Goal: Information Seeking & Learning: Learn about a topic

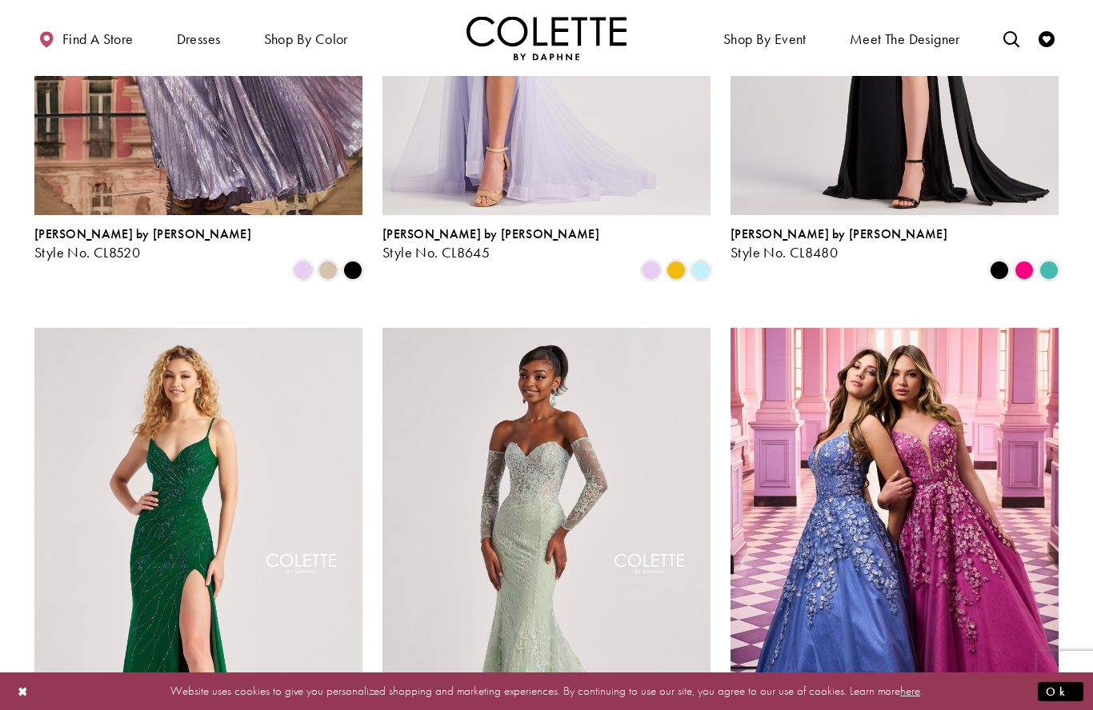
scroll to position [1015, 0]
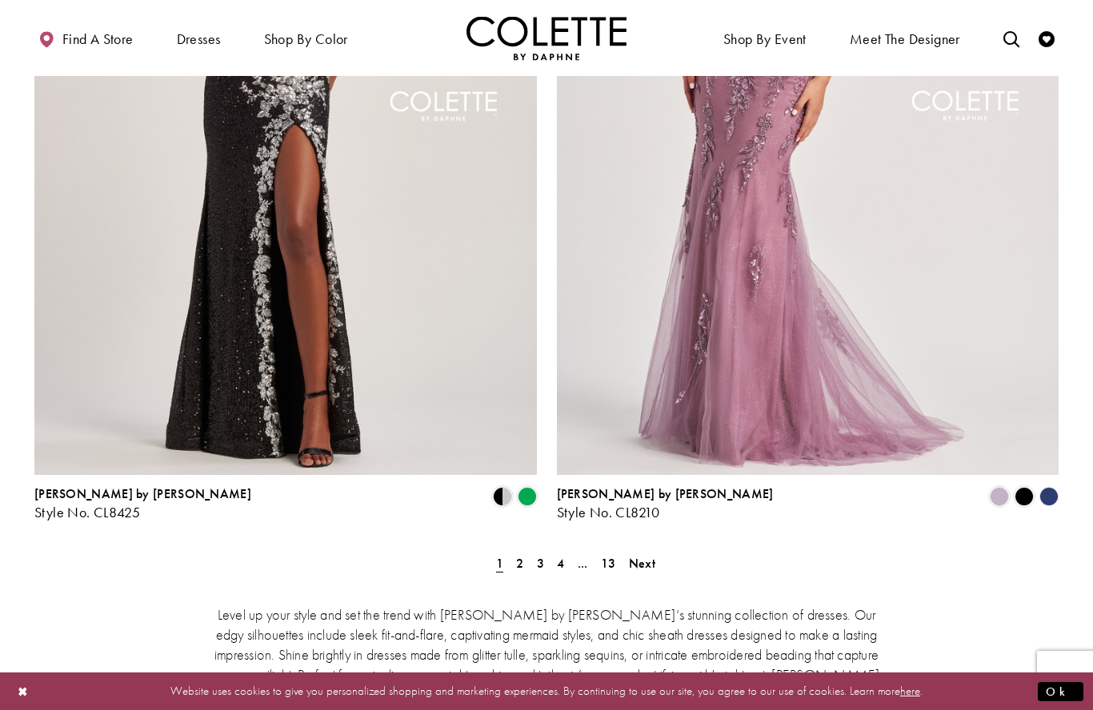
click at [642, 555] on span "Next" at bounding box center [642, 563] width 26 height 17
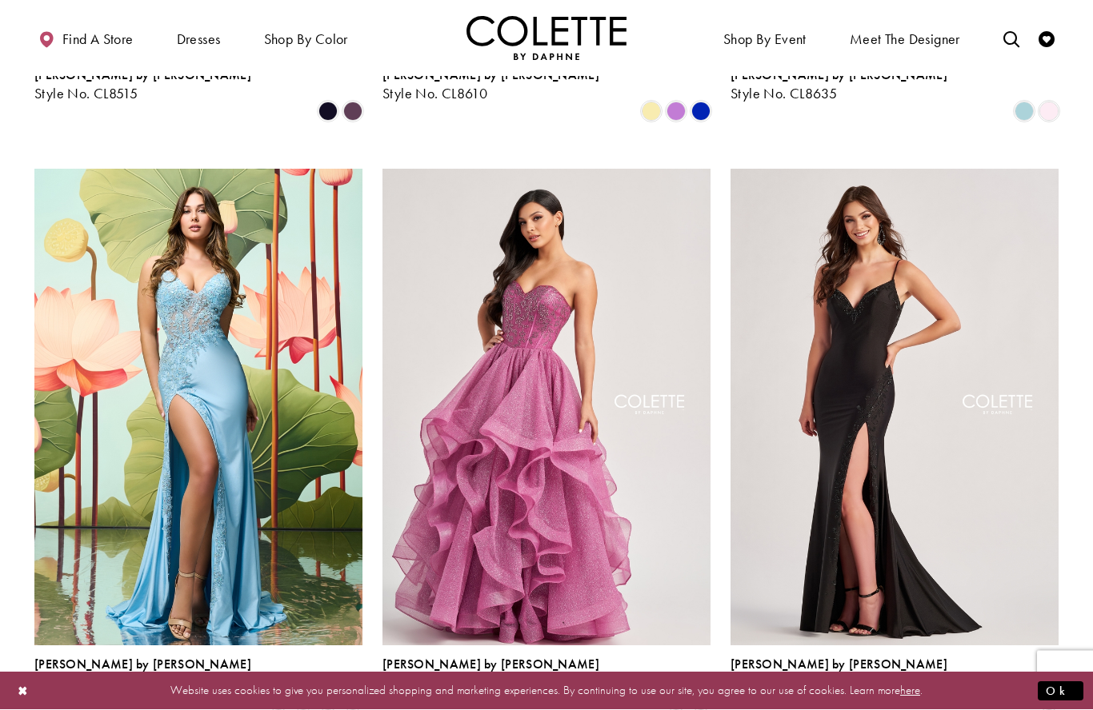
scroll to position [1763, 0]
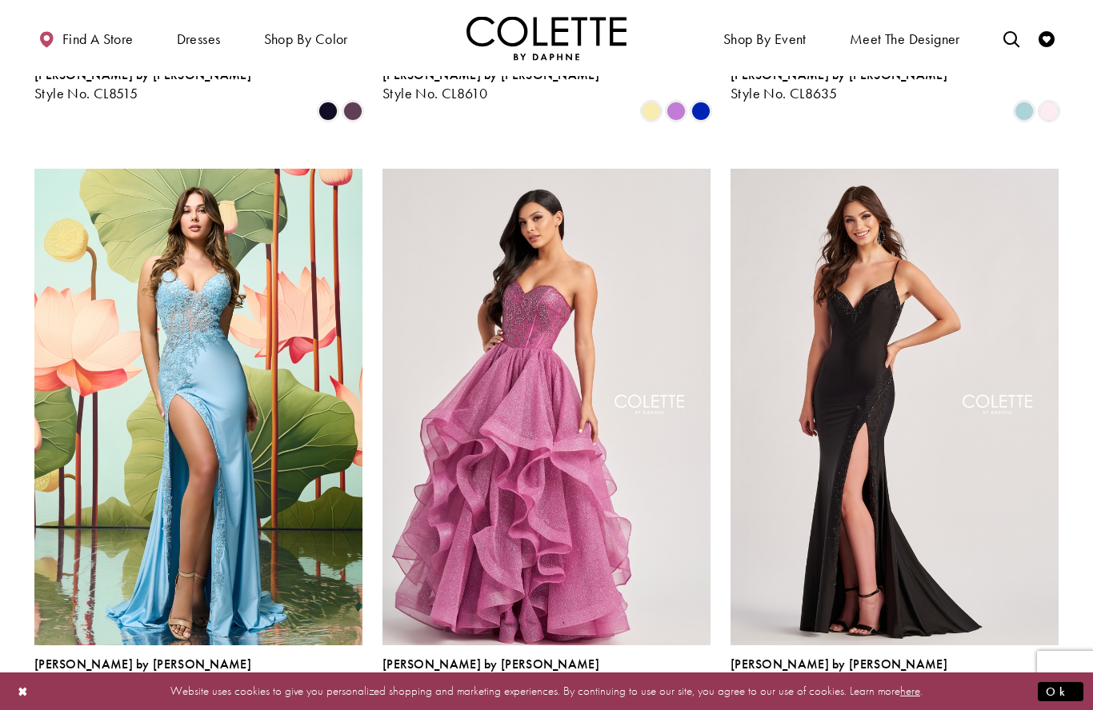
click at [697, 691] on span "Product List" at bounding box center [700, 700] width 19 height 19
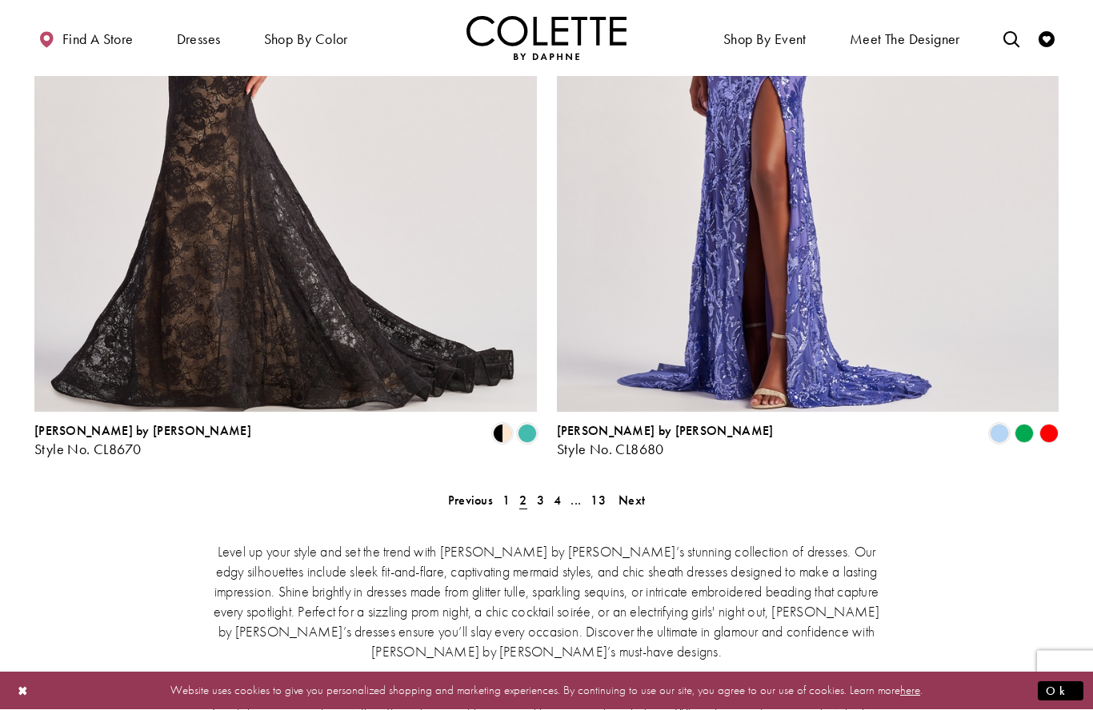
scroll to position [2851, 0]
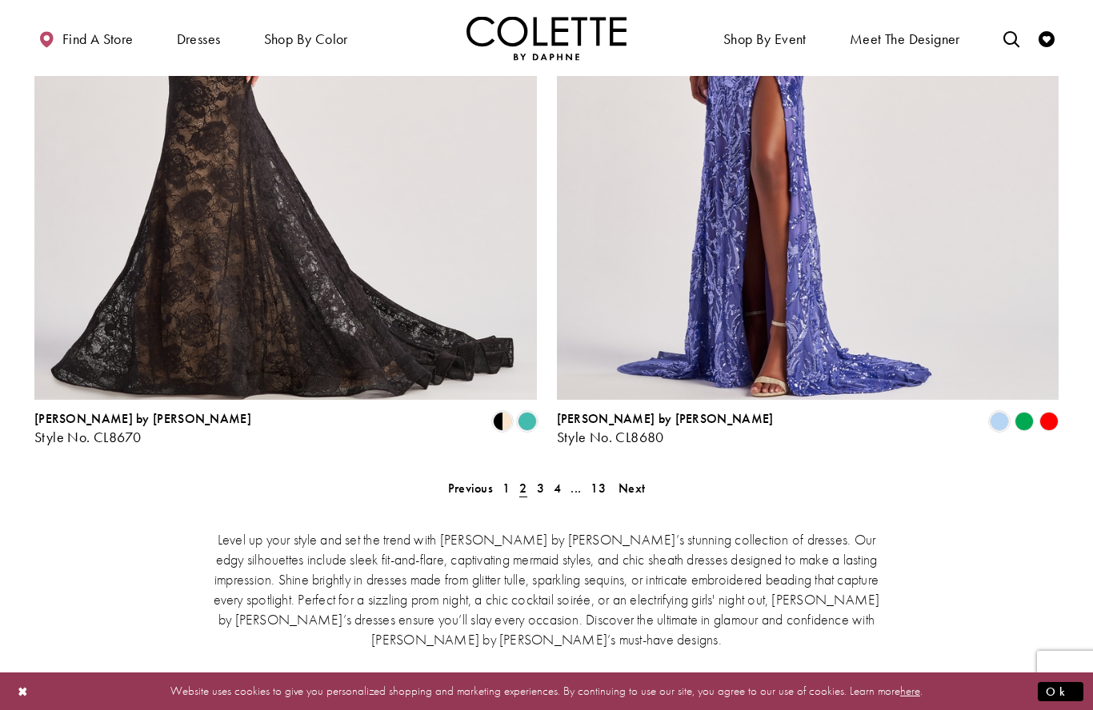
click at [642, 477] on link "Next" at bounding box center [631, 488] width 36 height 23
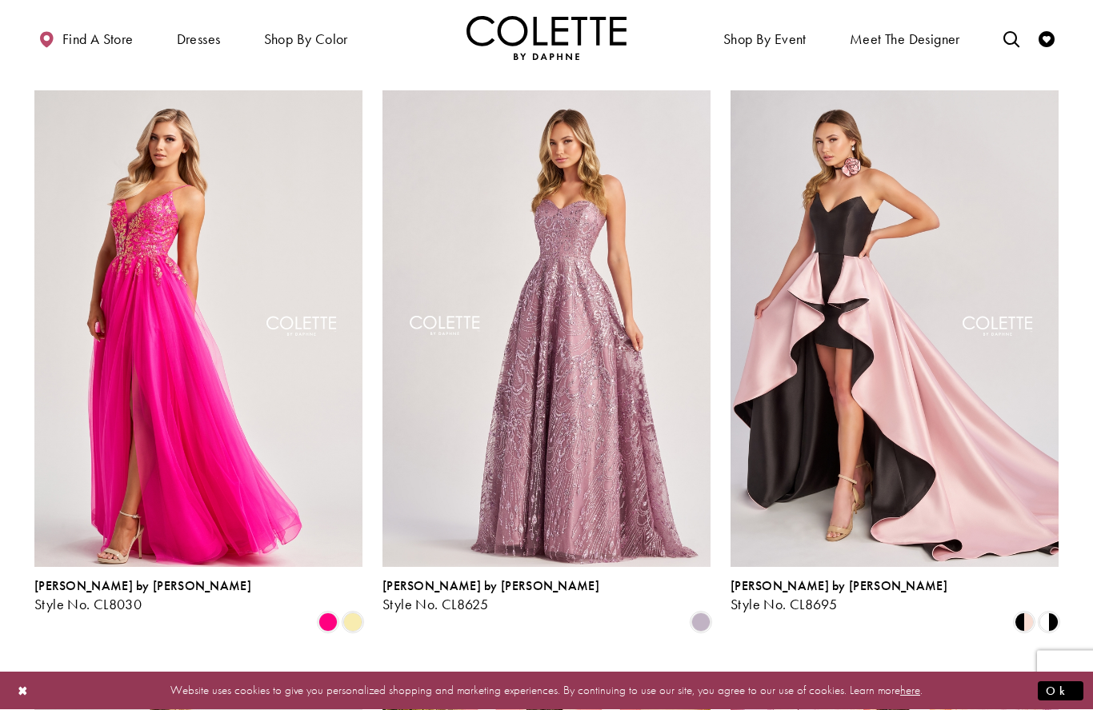
scroll to position [1254, 0]
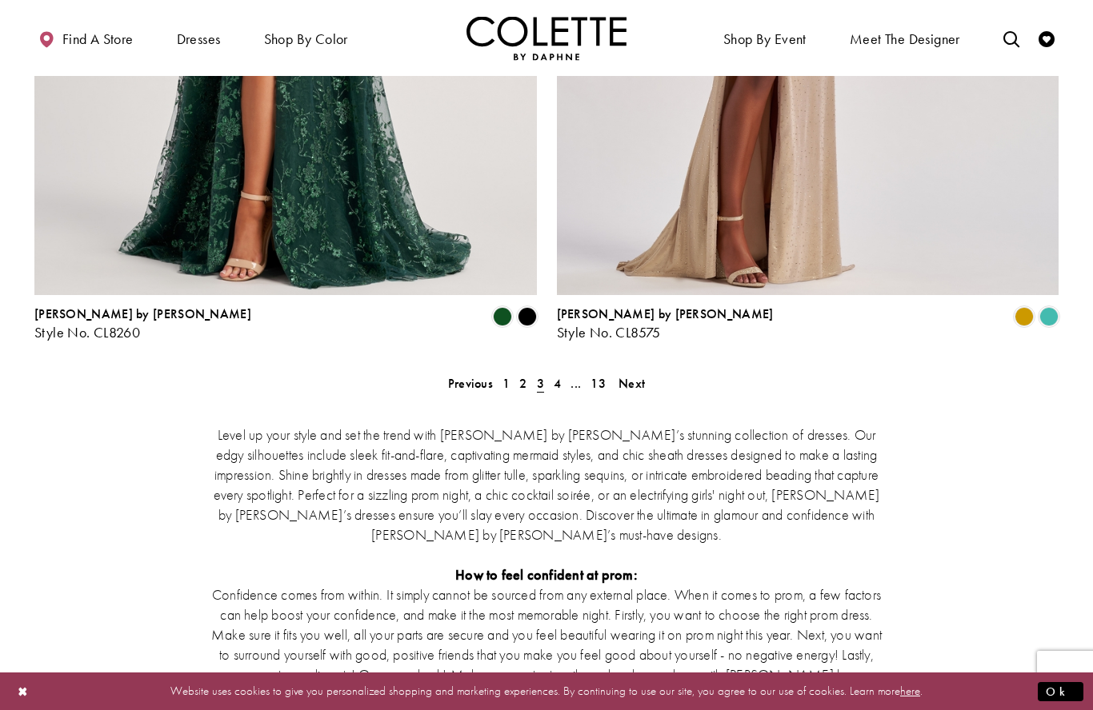
scroll to position [2957, 0]
click at [636, 374] on span "Next" at bounding box center [631, 382] width 26 height 17
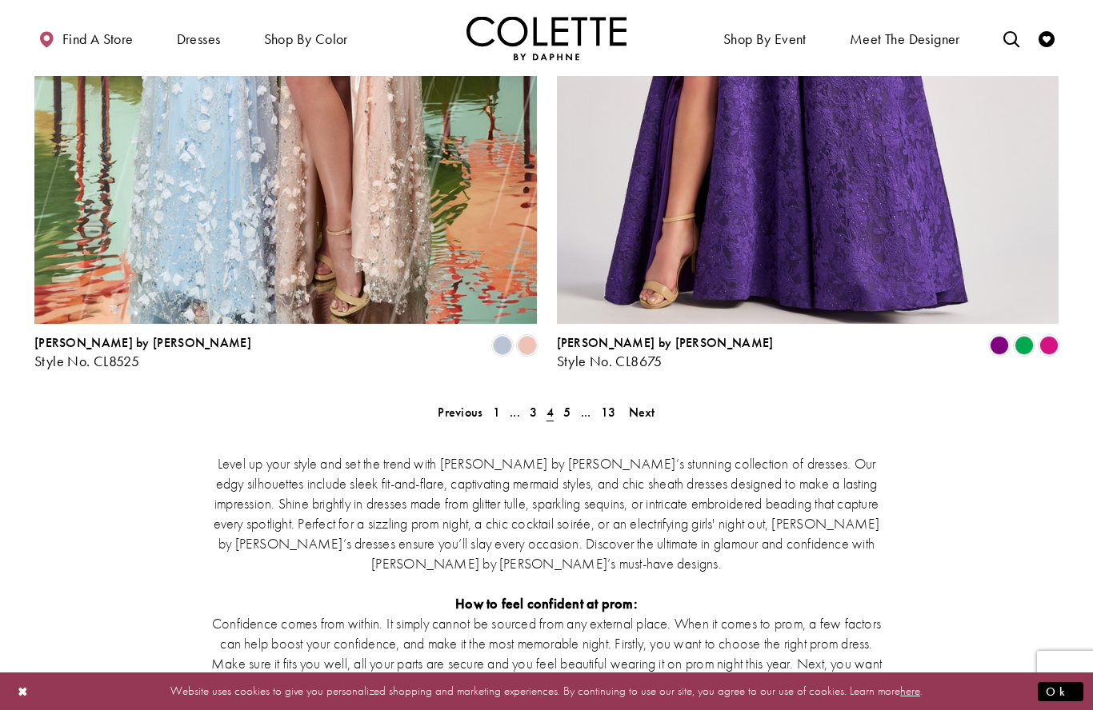
scroll to position [2942, 0]
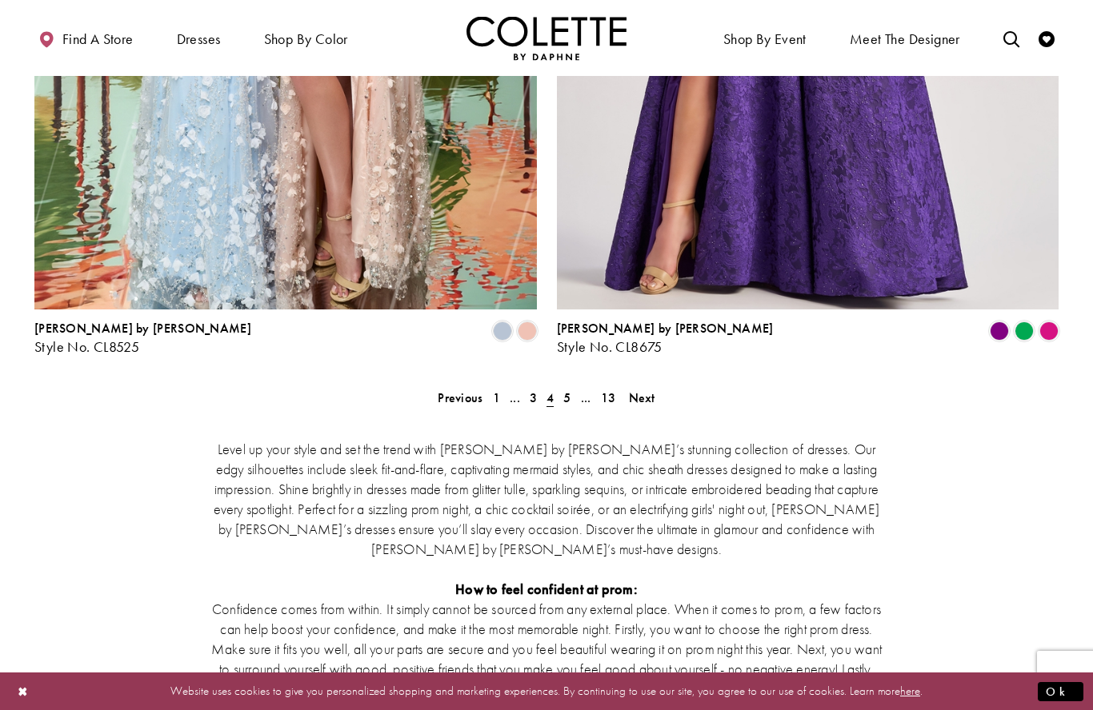
click at [659, 386] on link "Next" at bounding box center [642, 397] width 36 height 23
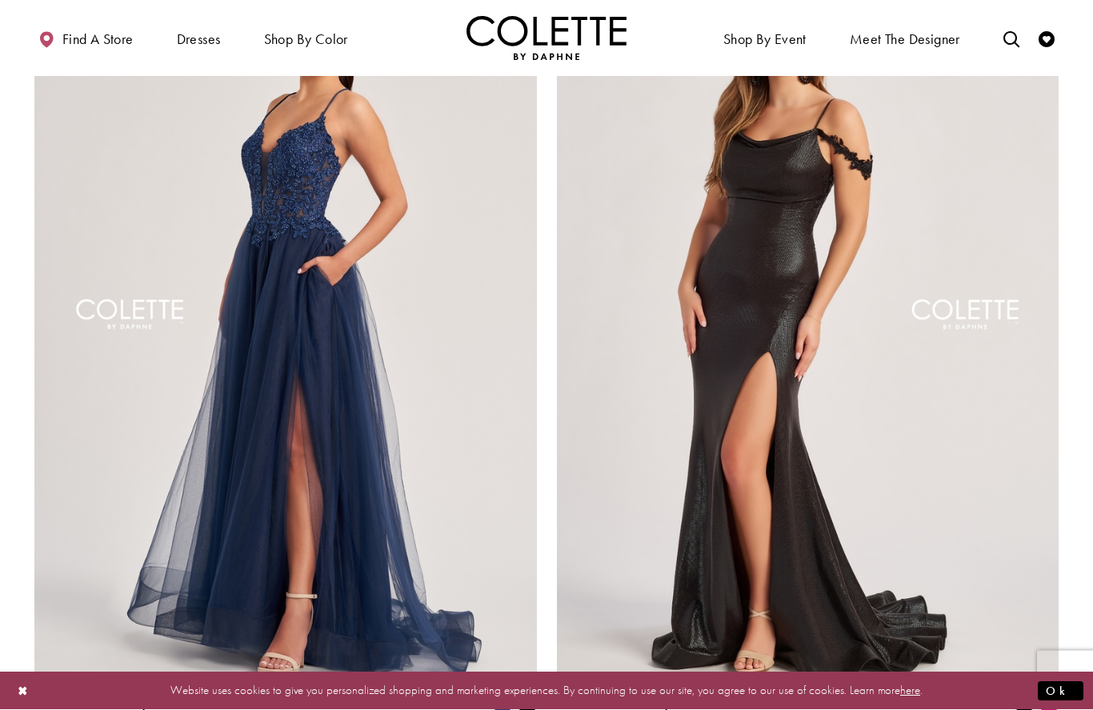
scroll to position [2616, 0]
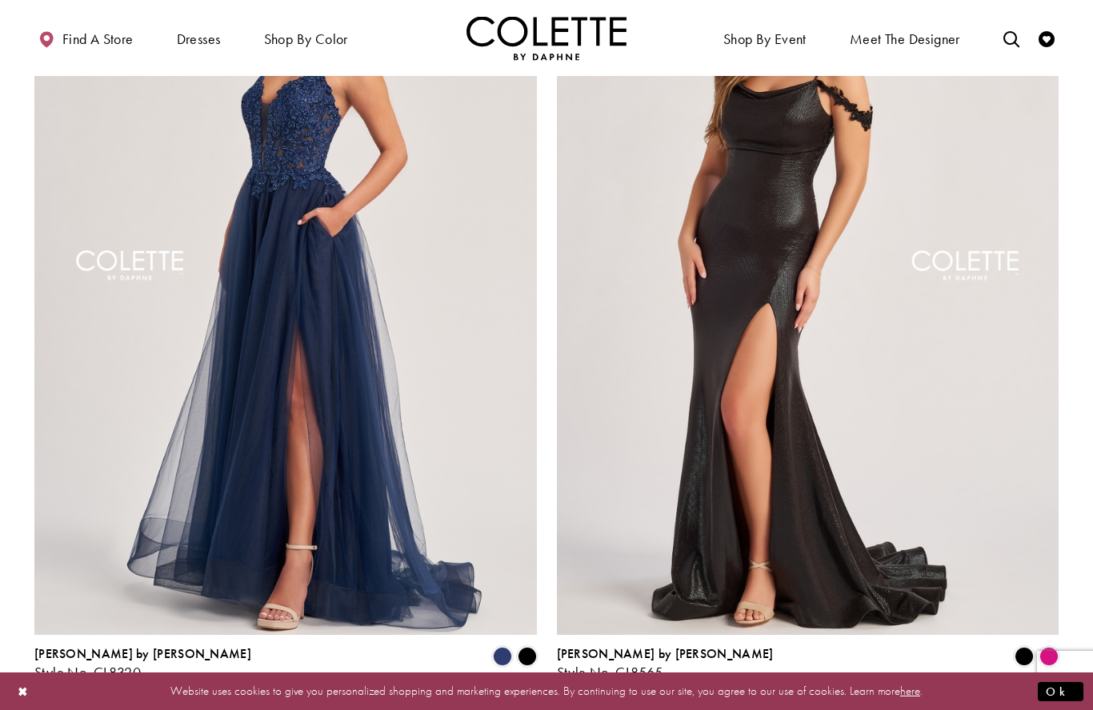
click at [528, 647] on span "Product List" at bounding box center [526, 656] width 19 height 19
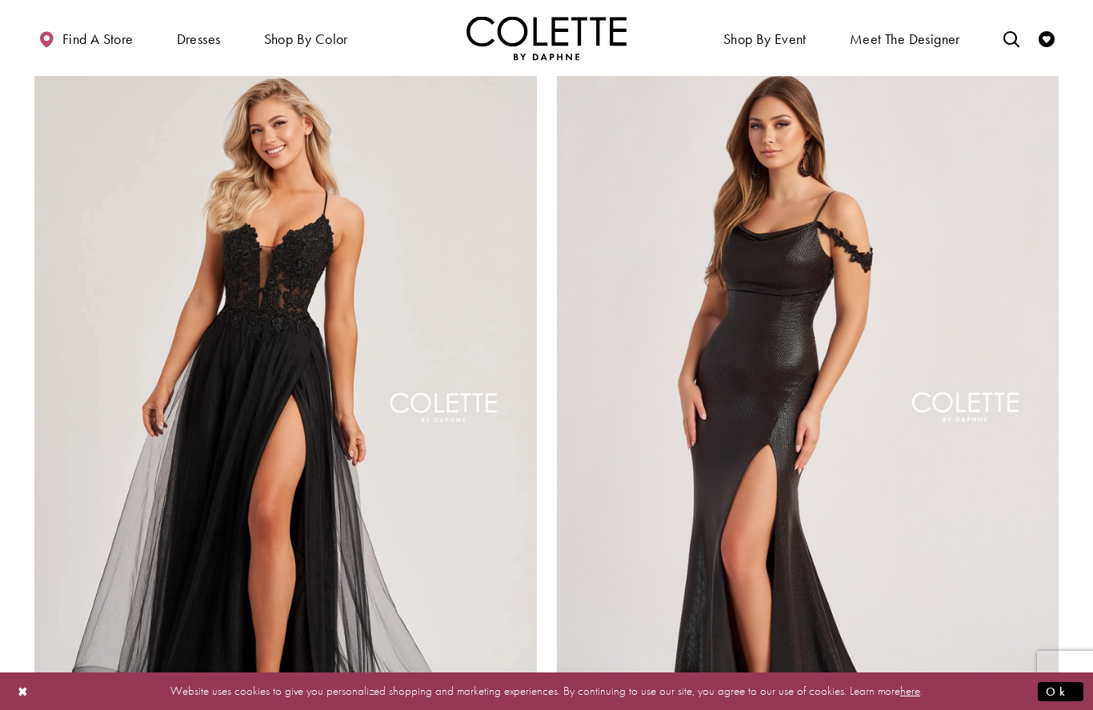
scroll to position [2475, 0]
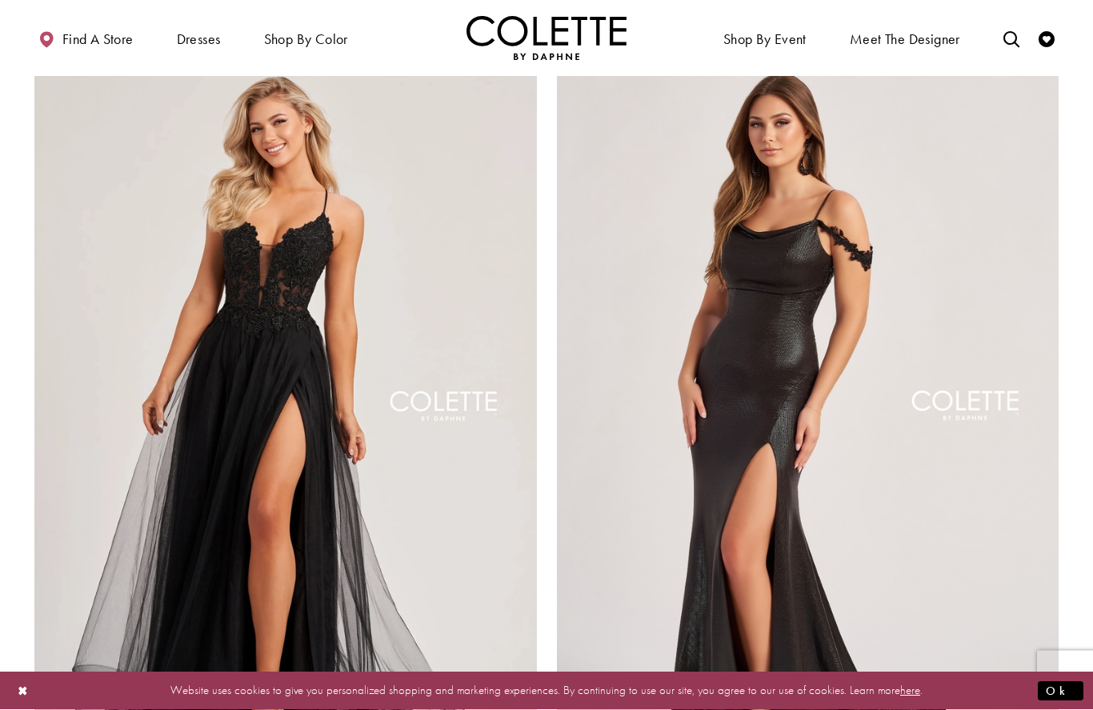
click at [315, 301] on img "Visit Colette by Daphne Style No. CL8320 Page" at bounding box center [285, 411] width 502 height 730
